Goal: Navigation & Orientation: Find specific page/section

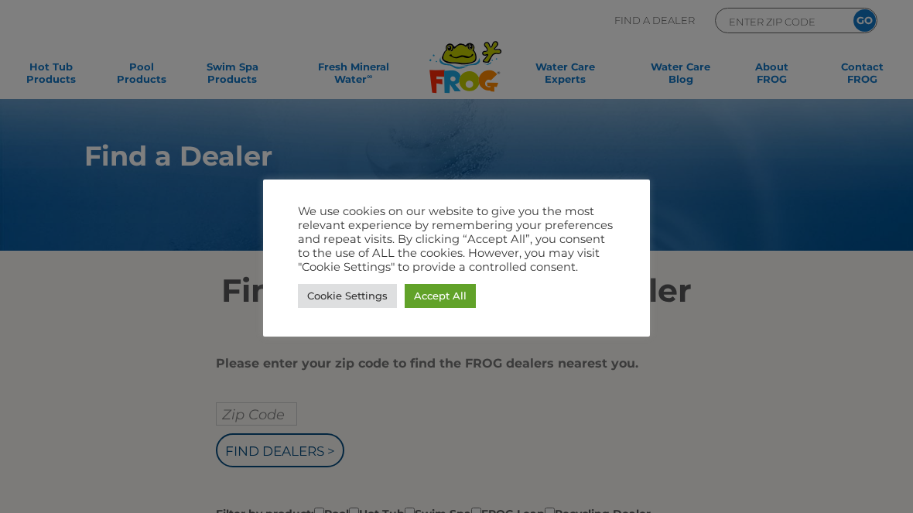
click at [519, 410] on div at bounding box center [456, 256] width 913 height 513
click at [704, 182] on div at bounding box center [456, 256] width 913 height 513
click at [345, 296] on link "Cookie Settings" at bounding box center [347, 296] width 99 height 24
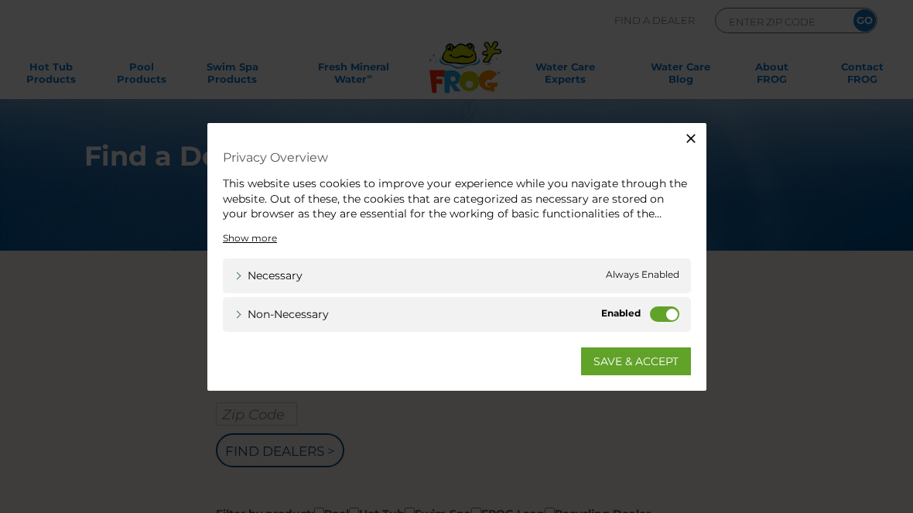
click at [681, 133] on button "Close" at bounding box center [691, 138] width 31 height 31
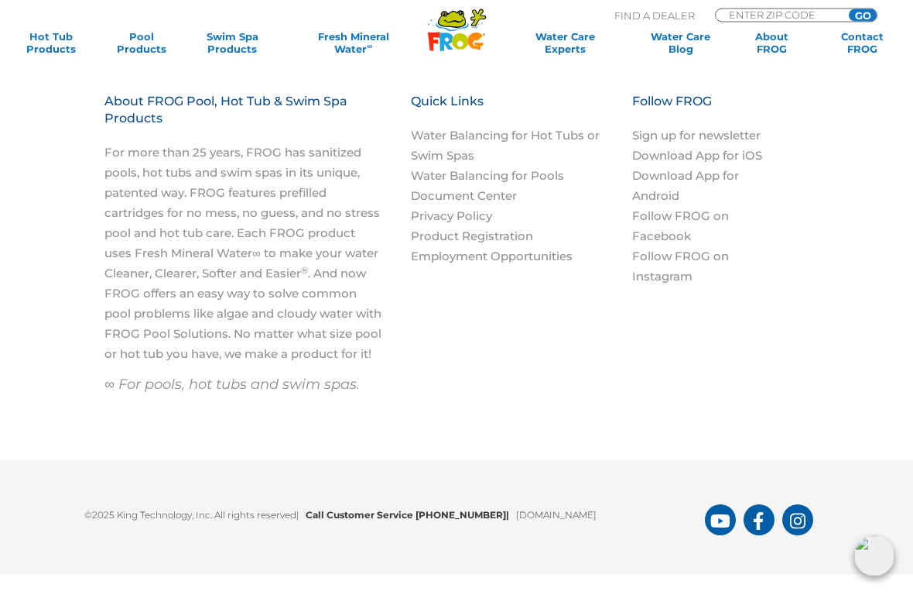
scroll to position [1581, 0]
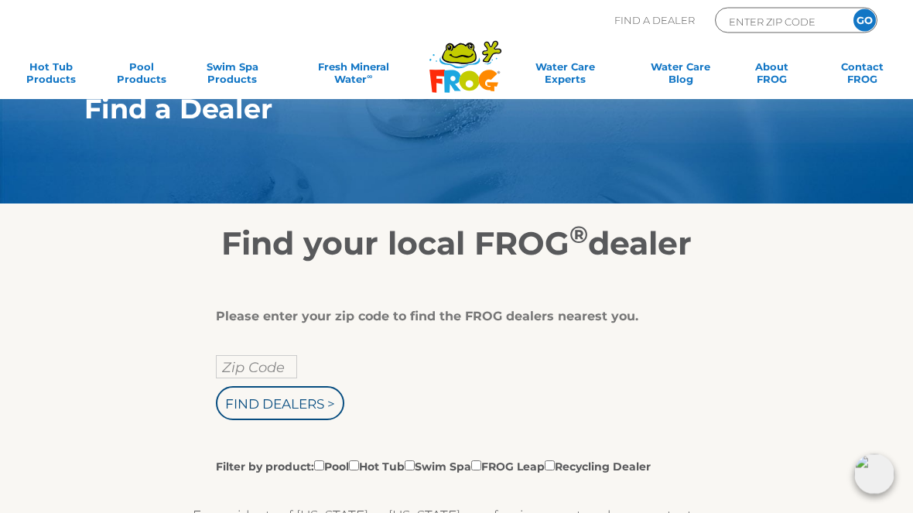
click at [252, 368] on input "Zip Code" at bounding box center [256, 367] width 81 height 23
type input "Zip Code"
click at [264, 365] on input "text" at bounding box center [256, 366] width 81 height 23
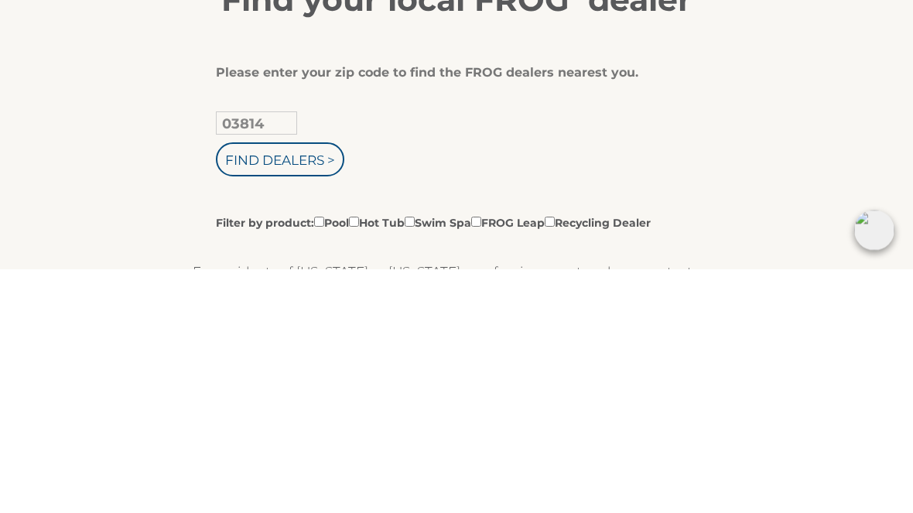
type input "03814"
click at [281, 387] on input "Find Dealers >" at bounding box center [280, 404] width 129 height 34
click at [304, 387] on input "Find Dealers >" at bounding box center [280, 404] width 129 height 34
click at [50, 43] on link "Hot Tub Products" at bounding box center [50, 42] width 70 height 25
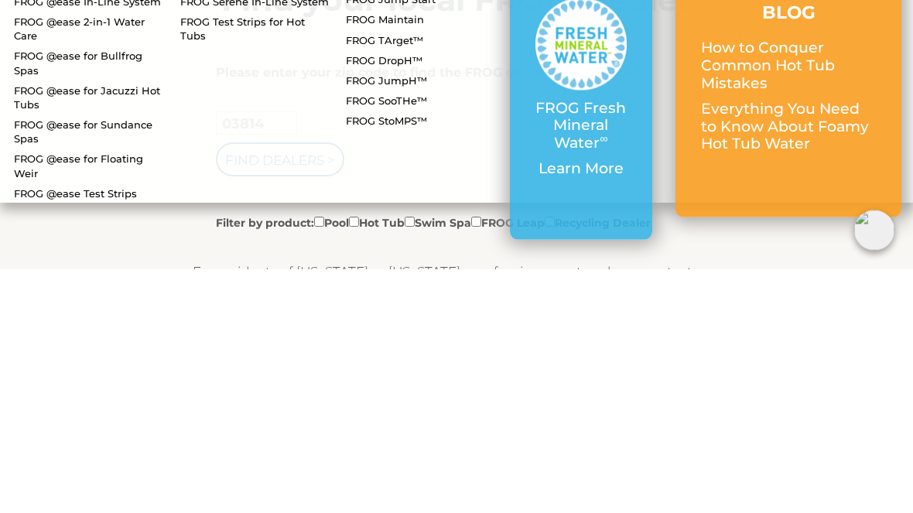
click at [260, 387] on input "Find Dealers >" at bounding box center [280, 404] width 129 height 34
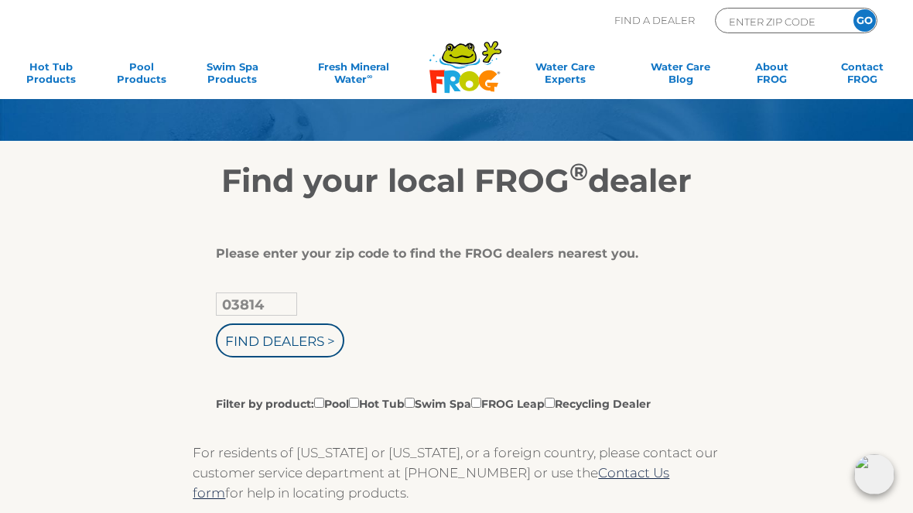
click at [359, 408] on input "Filter by product: Pool Hot Tub Swim Spa FROG Leap Recycling Dealer" at bounding box center [354, 403] width 10 height 10
checkbox input "false"
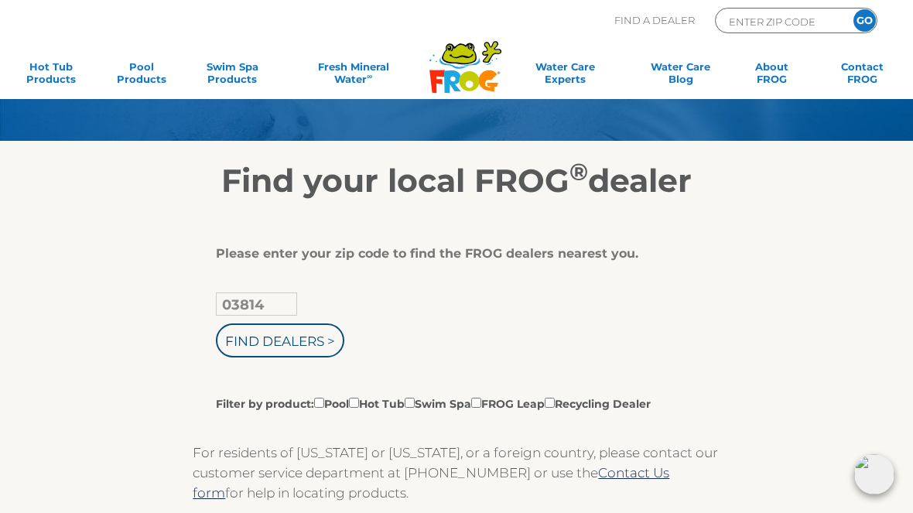
click at [381, 412] on label "Filter by product: Pool Hot Tub Swim Spa FROG Leap Recycling Dealer" at bounding box center [433, 403] width 435 height 17
click at [324, 408] on input "Filter by product: Pool Hot Tub Swim Spa FROG Leap Recycling Dealer" at bounding box center [319, 403] width 10 height 10
click at [383, 412] on label "Filter by product: Pool Hot Tub Swim Spa FROG Leap Recycling Dealer" at bounding box center [433, 403] width 435 height 17
click at [324, 408] on input "Filter by product: Pool Hot Tub Swim Spa FROG Leap Recycling Dealer" at bounding box center [319, 403] width 10 height 10
checkbox input "false"
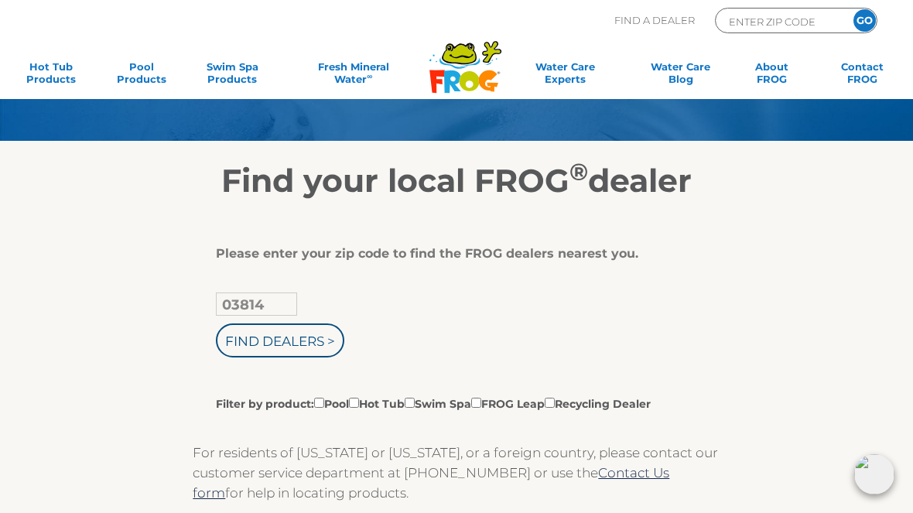
click at [359, 408] on input "Filter by product: Pool Hot Tub Swim Spa FROG Leap Recycling Dealer" at bounding box center [354, 403] width 10 height 10
click at [359, 406] on input "Filter by product: Pool Hot Tub Swim Spa FROG Leap Recycling Dealer" at bounding box center [354, 403] width 10 height 10
click at [359, 405] on input "Filter by product: Pool Hot Tub Swim Spa FROG Leap Recycling Dealer" at bounding box center [354, 403] width 10 height 10
click at [359, 408] on input "Filter by product: Pool Hot Tub Swim Spa FROG Leap Recycling Dealer" at bounding box center [354, 403] width 10 height 10
checkbox input "false"
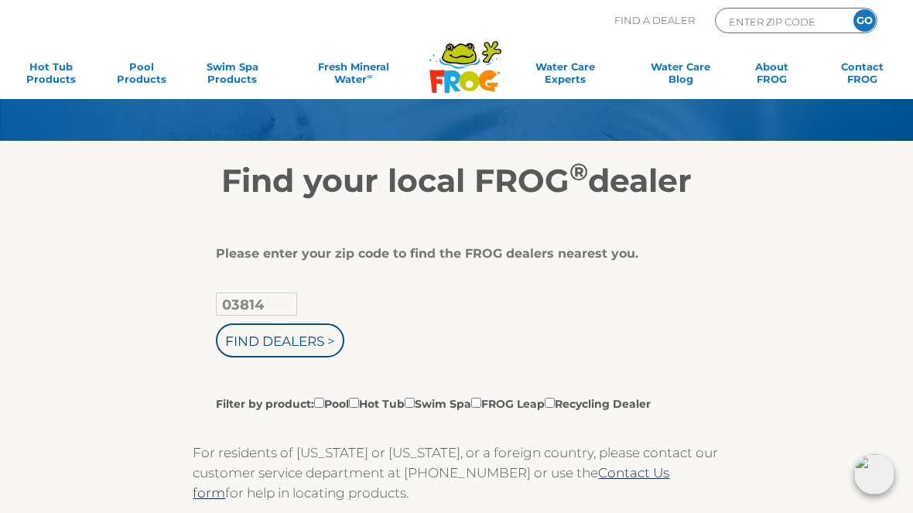
click at [382, 409] on label "Filter by product: Pool Hot Tub Swim Spa FROG Leap Recycling Dealer" at bounding box center [433, 403] width 435 height 17
click at [324, 408] on input "Filter by product: Pool Hot Tub Swim Spa FROG Leap Recycling Dealer" at bounding box center [319, 403] width 10 height 10
checkbox input "true"
click at [47, 70] on link "Hot Tub Products" at bounding box center [50, 75] width 70 height 31
